Goal: Use online tool/utility: Utilize a website feature to perform a specific function

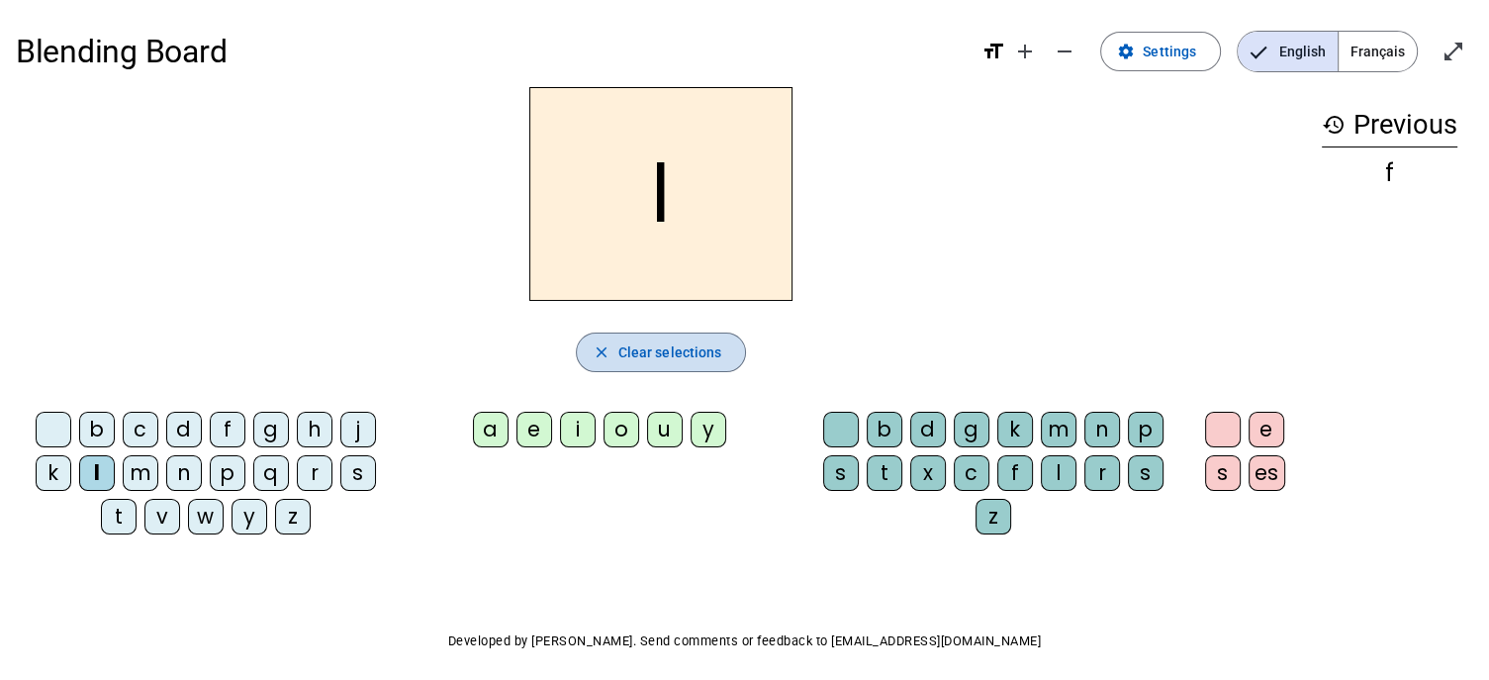
click at [685, 347] on span "Clear selections" at bounding box center [670, 352] width 104 height 24
click at [224, 429] on div "f" at bounding box center [228, 429] width 36 height 36
click at [104, 467] on div "l" at bounding box center [97, 473] width 36 height 36
click at [1374, 57] on span "Français" at bounding box center [1377, 52] width 78 height 40
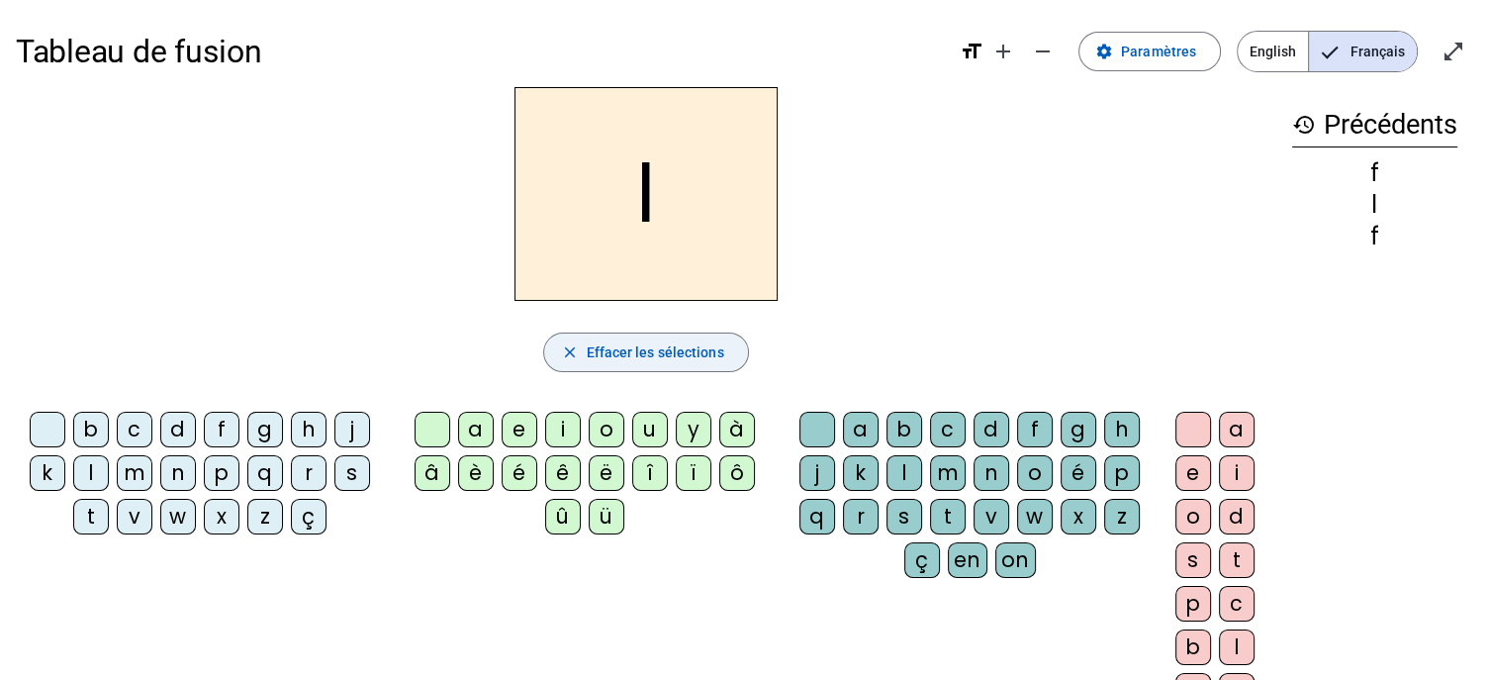
click at [672, 355] on span "Effacer les sélections" at bounding box center [654, 352] width 137 height 24
click at [218, 420] on div "f" at bounding box center [222, 429] width 36 height 36
click at [97, 466] on div "l" at bounding box center [91, 473] width 36 height 36
click at [521, 428] on div "e" at bounding box center [520, 429] width 36 height 36
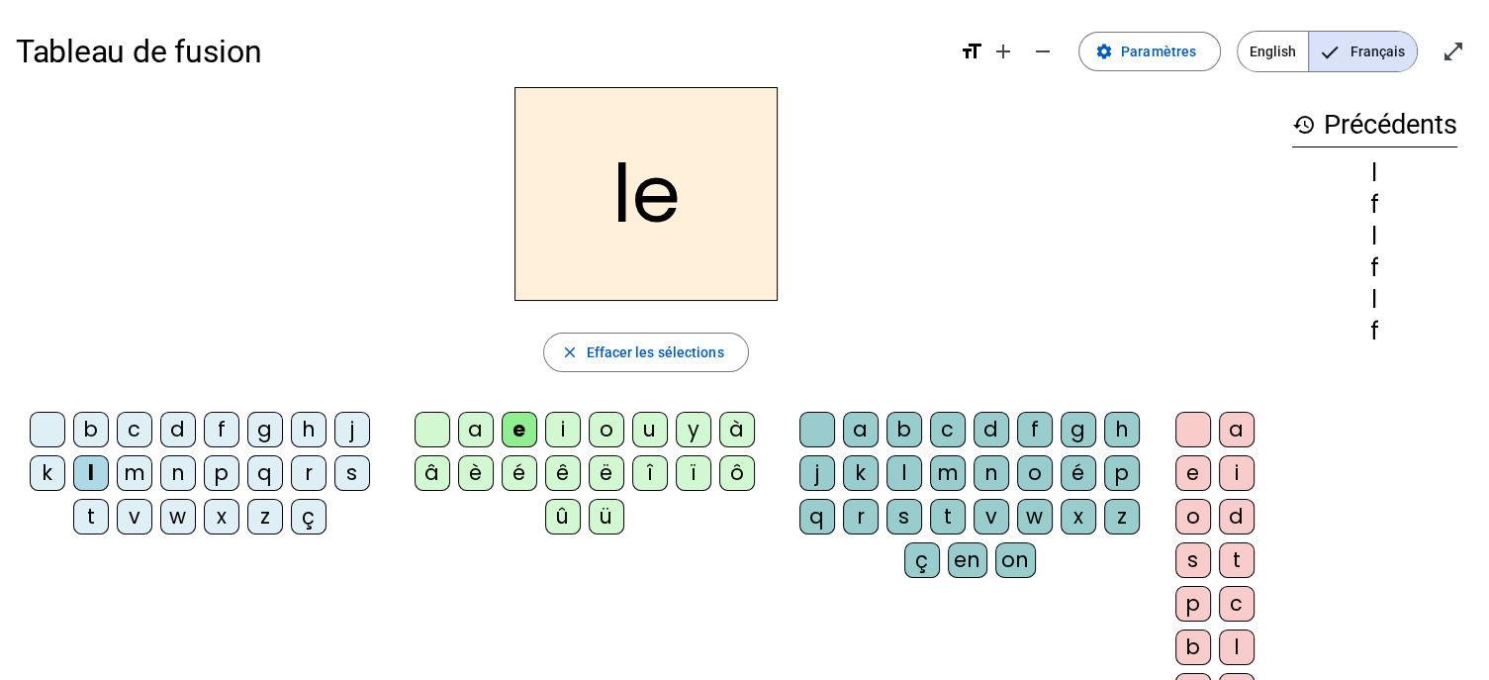
click at [645, 426] on div "u" at bounding box center [650, 429] width 36 height 36
click at [649, 426] on div "u" at bounding box center [650, 429] width 36 height 36
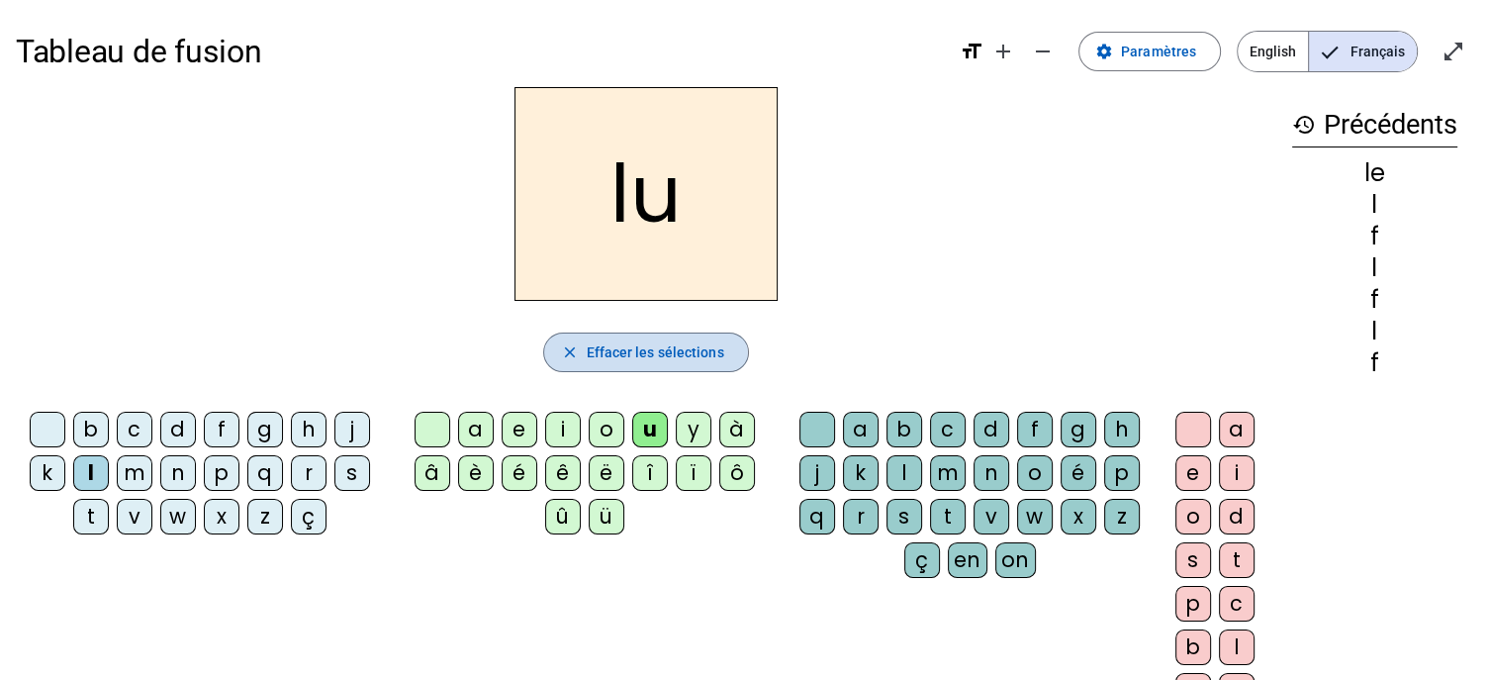
click at [616, 354] on span "Effacer les sélections" at bounding box center [654, 352] width 137 height 24
